Goal: Task Accomplishment & Management: Manage account settings

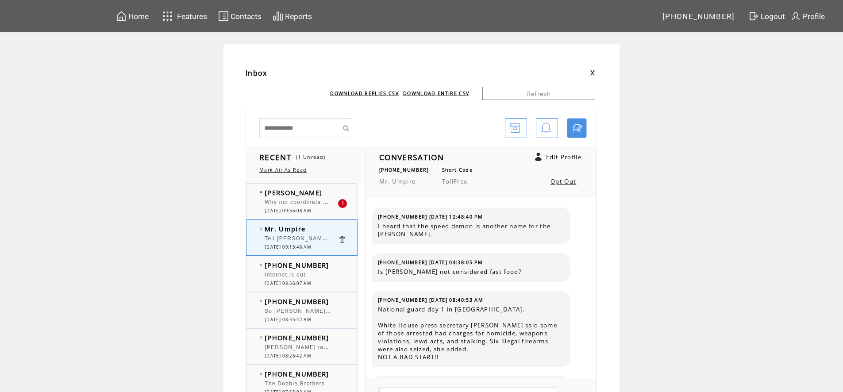
scroll to position [715, 0]
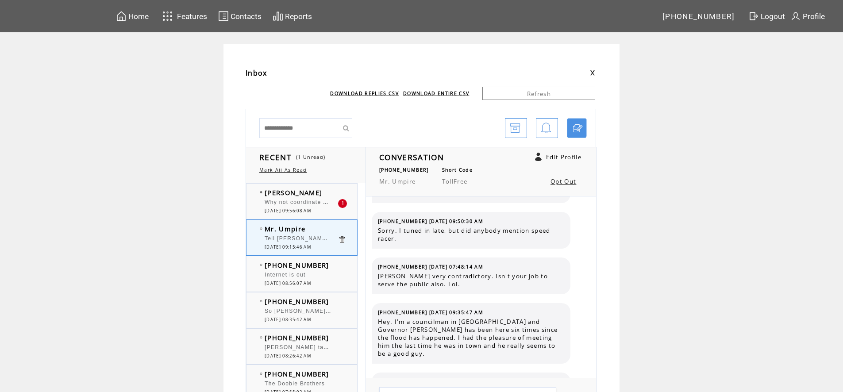
click at [301, 212] on span "09/05/2025 09:56:08 AM" at bounding box center [288, 211] width 46 height 6
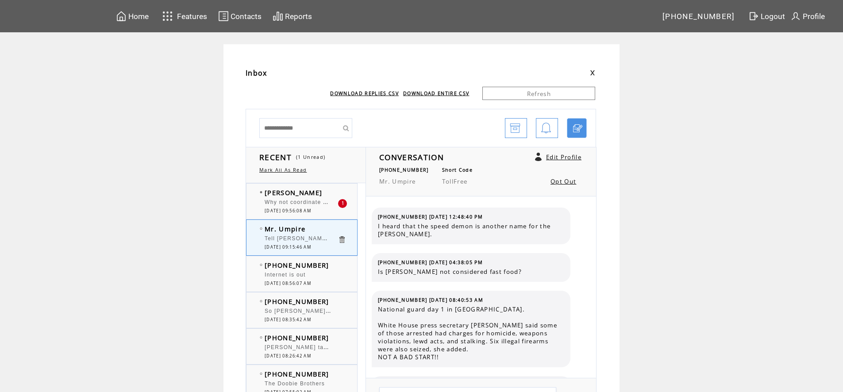
scroll to position [715, 0]
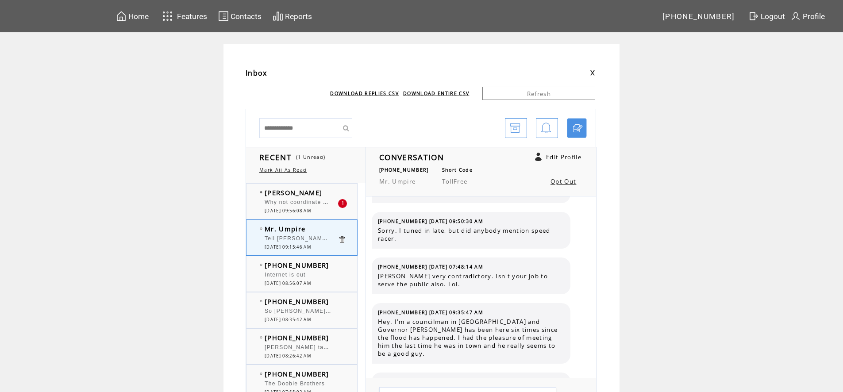
click at [288, 168] on link "Mark All As Read" at bounding box center [282, 170] width 47 height 6
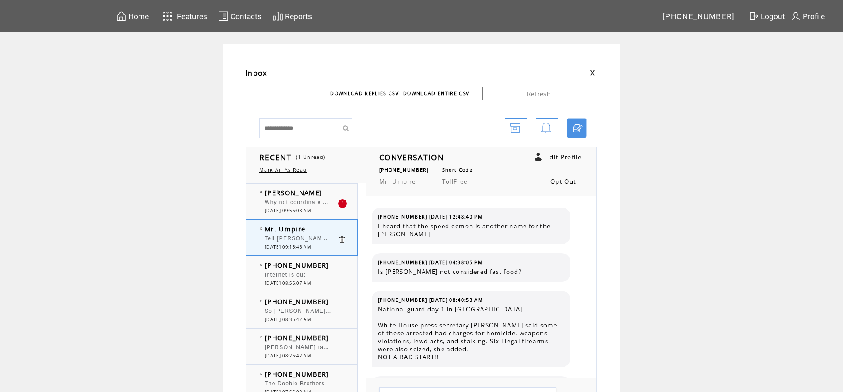
scroll to position [715, 0]
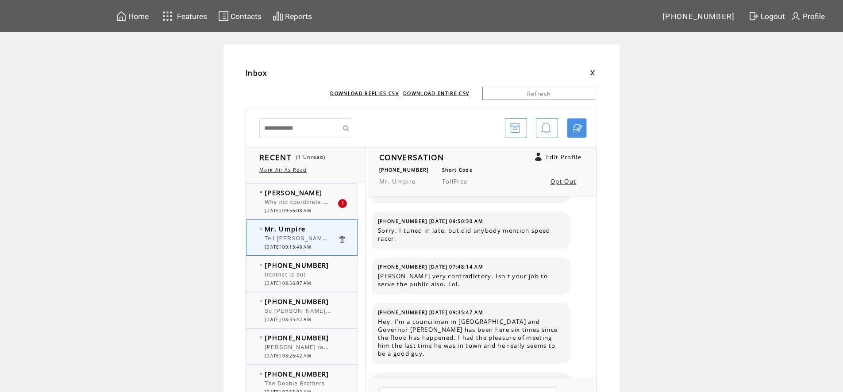
click at [168, 19] on img at bounding box center [167, 16] width 15 height 15
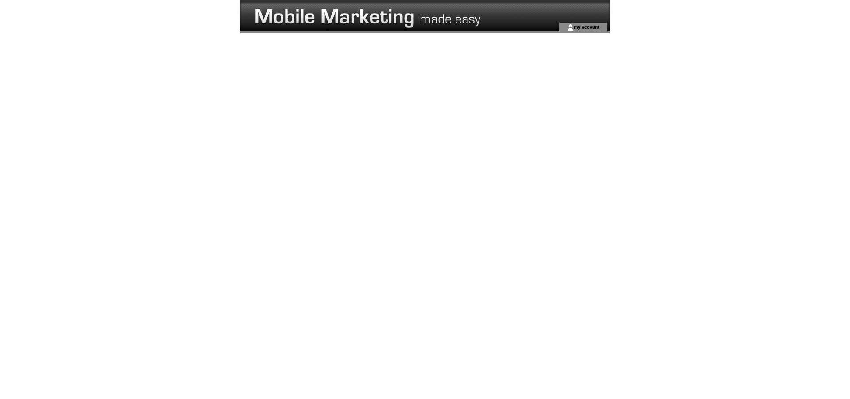
click at [272, 14] on td at bounding box center [383, 11] width 286 height 23
click at [587, 27] on link "my account" at bounding box center [586, 27] width 26 height 6
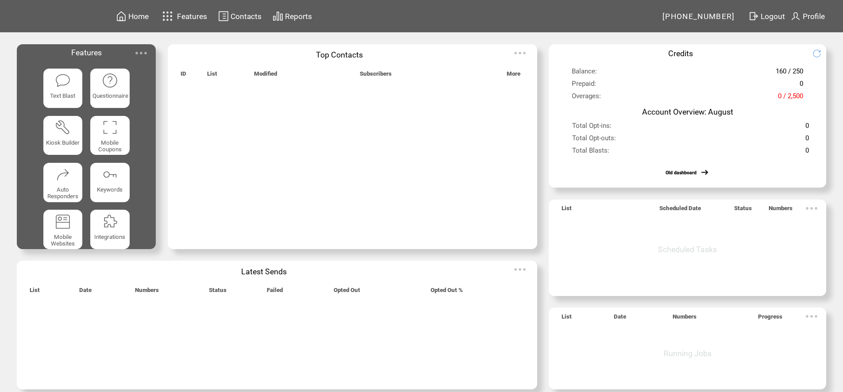
scroll to position [15, 0]
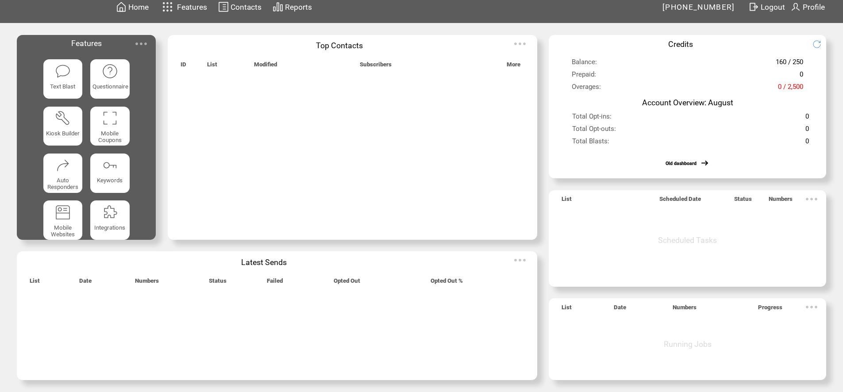
click at [147, 39] on img at bounding box center [141, 44] width 18 height 18
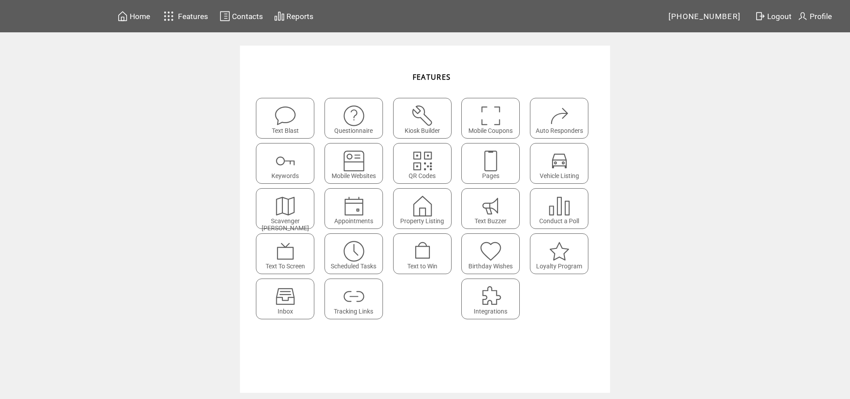
click at [293, 286] on img at bounding box center [284, 295] width 23 height 23
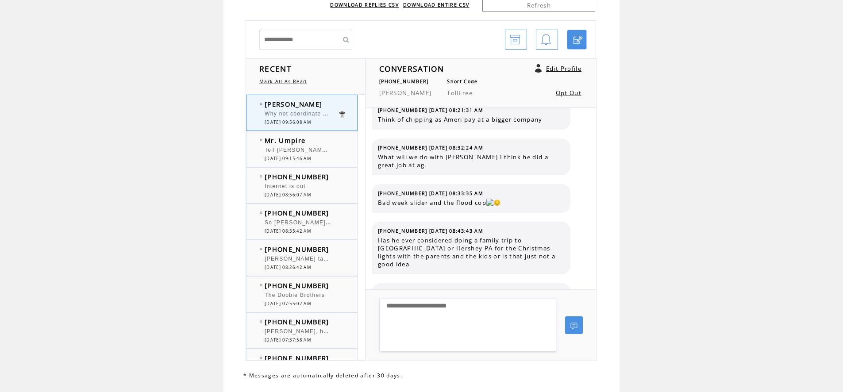
scroll to position [683, 0]
